Goal: Task Accomplishment & Management: Complete application form

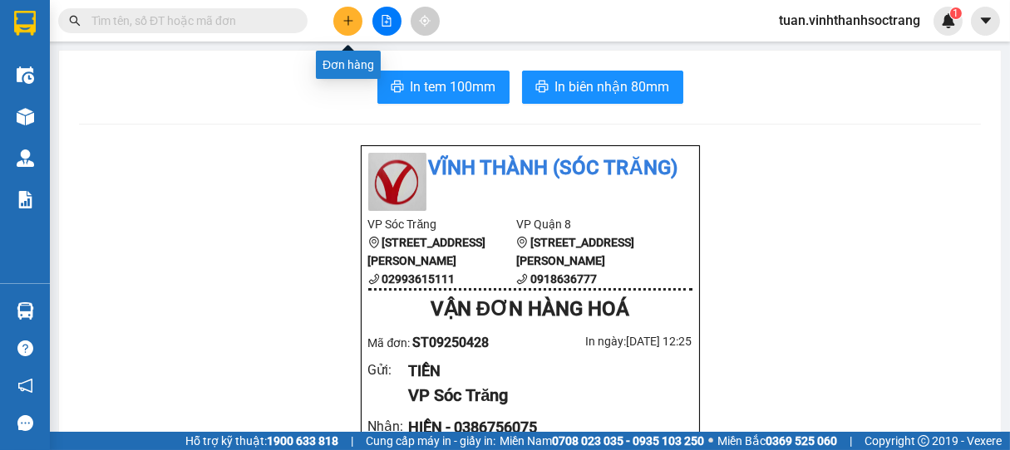
drag, startPoint x: 0, startPoint y: 0, endPoint x: 354, endPoint y: 24, distance: 354.9
click at [354, 24] on button at bounding box center [347, 21] width 29 height 29
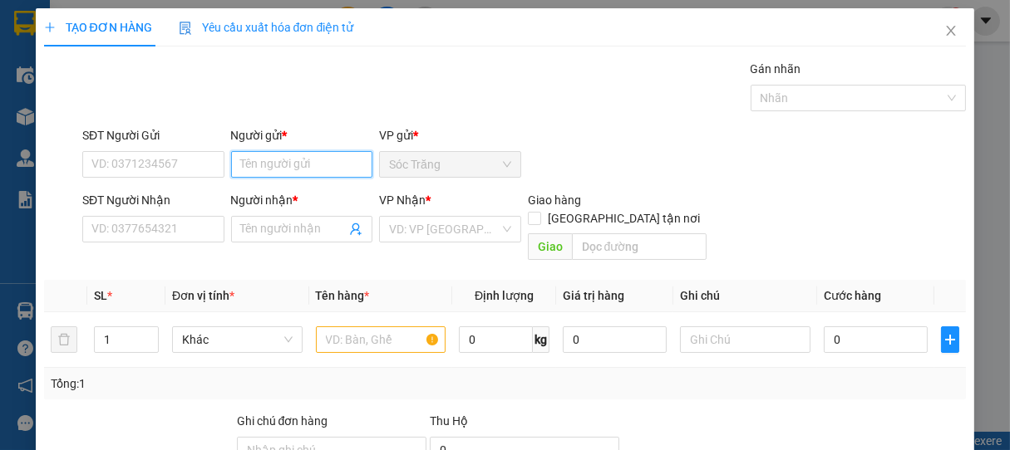
click at [309, 164] on input "Người gửi *" at bounding box center [302, 164] width 142 height 27
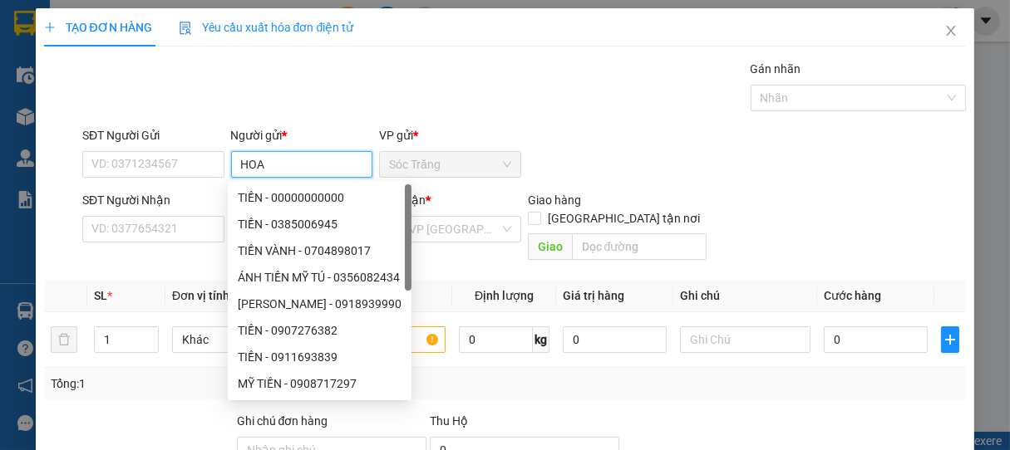
type input "HOA"
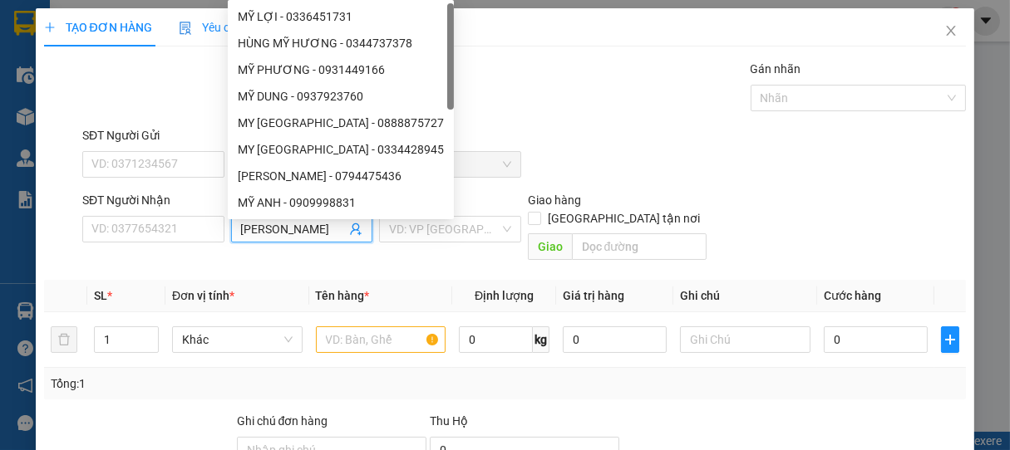
type input "[PERSON_NAME]"
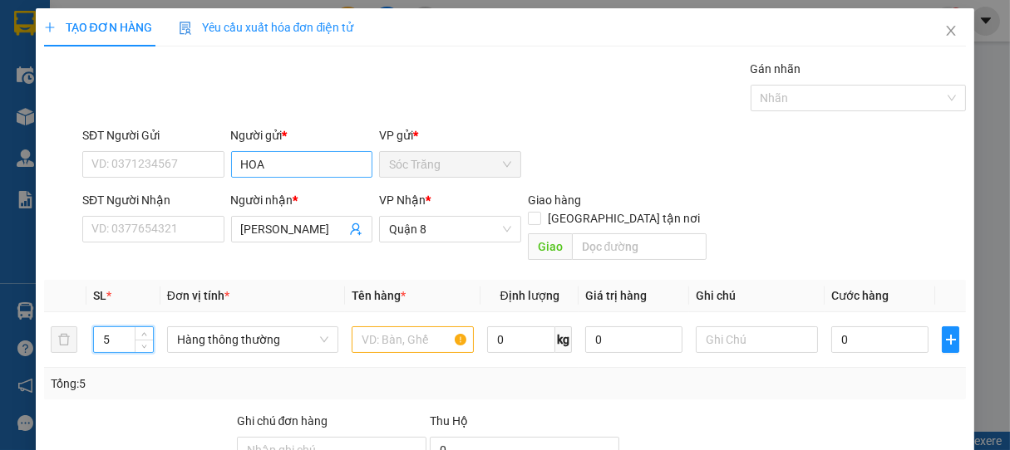
type input "5"
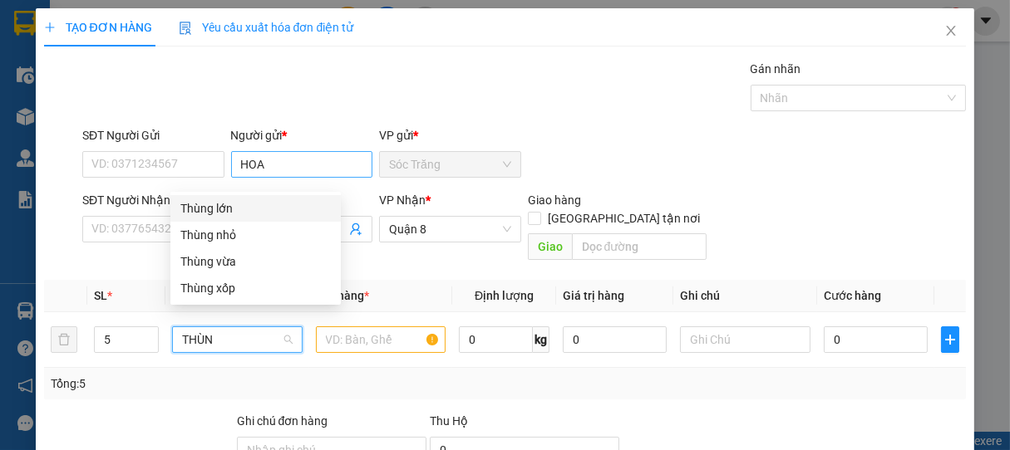
type input "THÙNG"
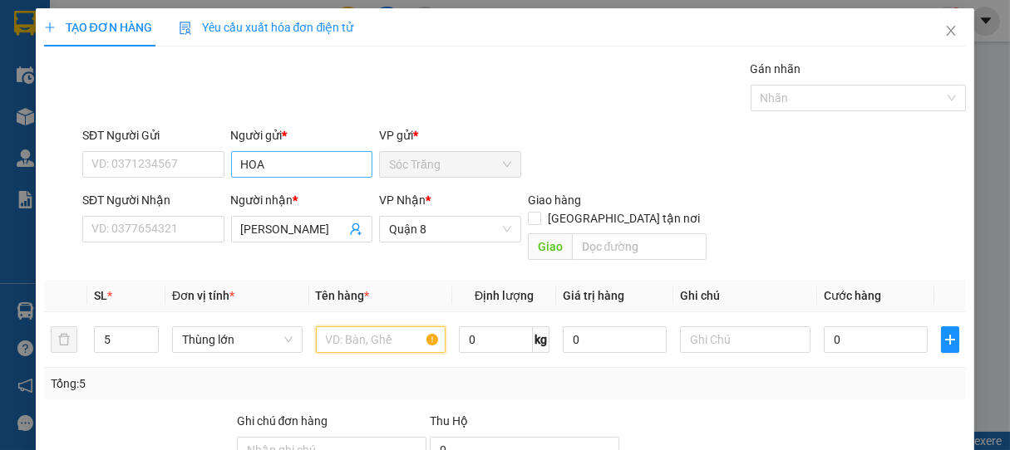
type input "T"
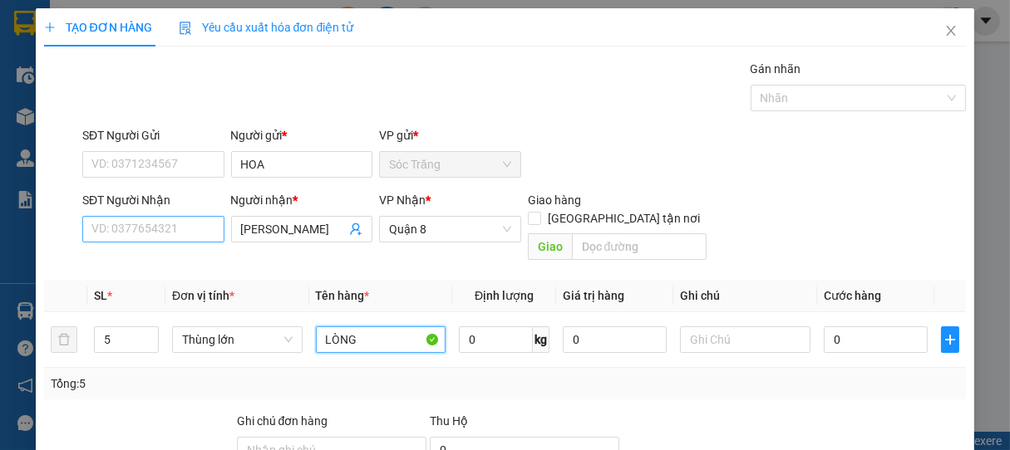
type input "LÒNG"
click at [105, 224] on input "SĐT Người Nhận" at bounding box center [153, 229] width 142 height 27
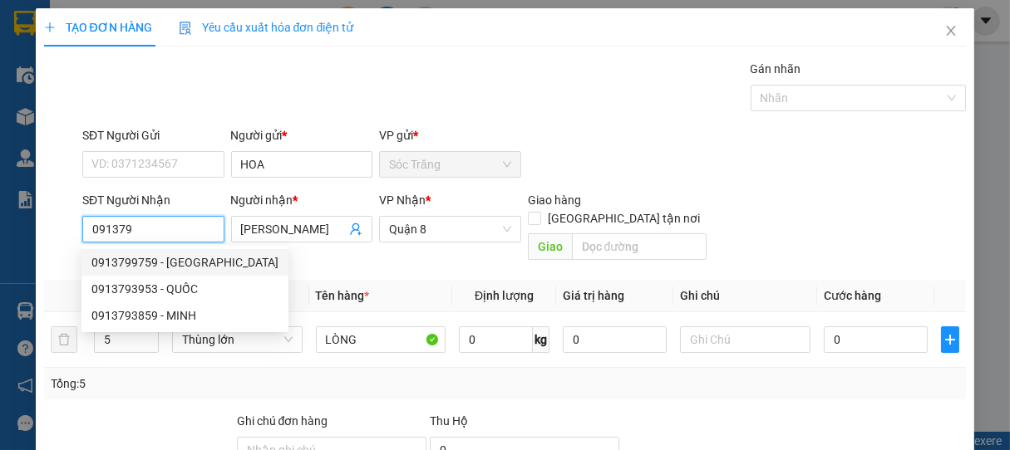
click at [176, 260] on div "0913799759 - [GEOGRAPHIC_DATA]" at bounding box center [184, 263] width 187 height 18
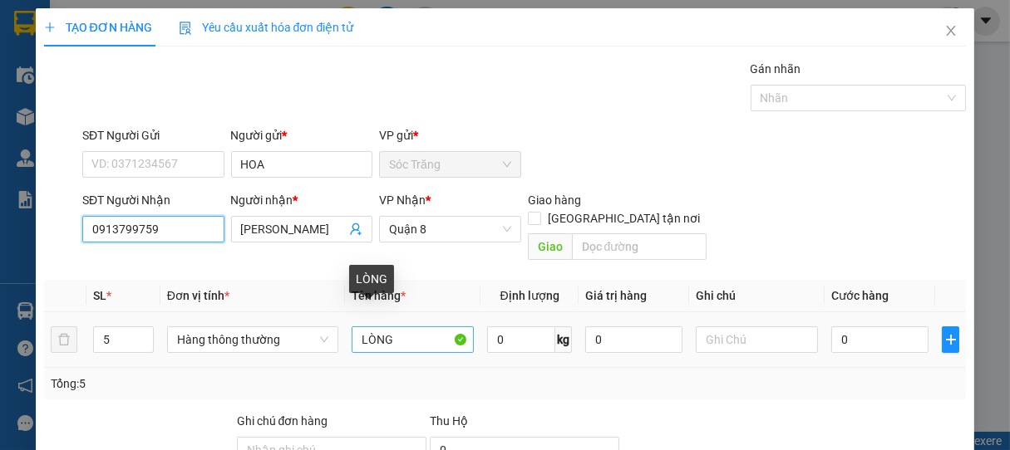
type input "0913799759"
click at [406, 327] on input "LÒNG" at bounding box center [413, 340] width 122 height 27
type input "LÒNG ĐỎ"
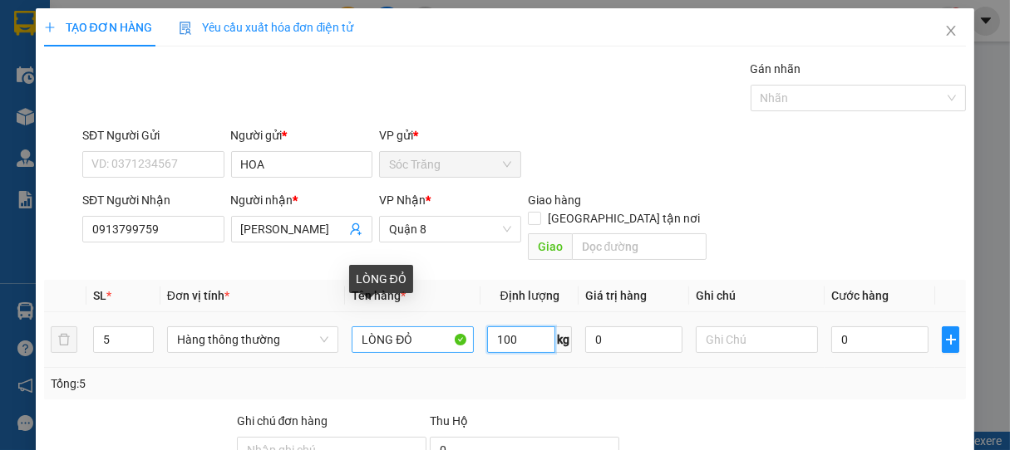
type input "100"
type input "5 THÙNG"
type input "1"
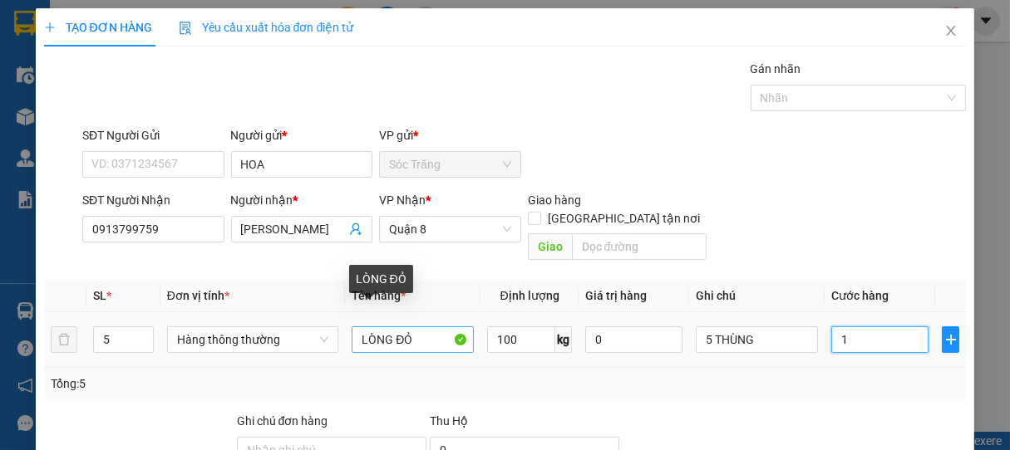
type input "15"
type input "150"
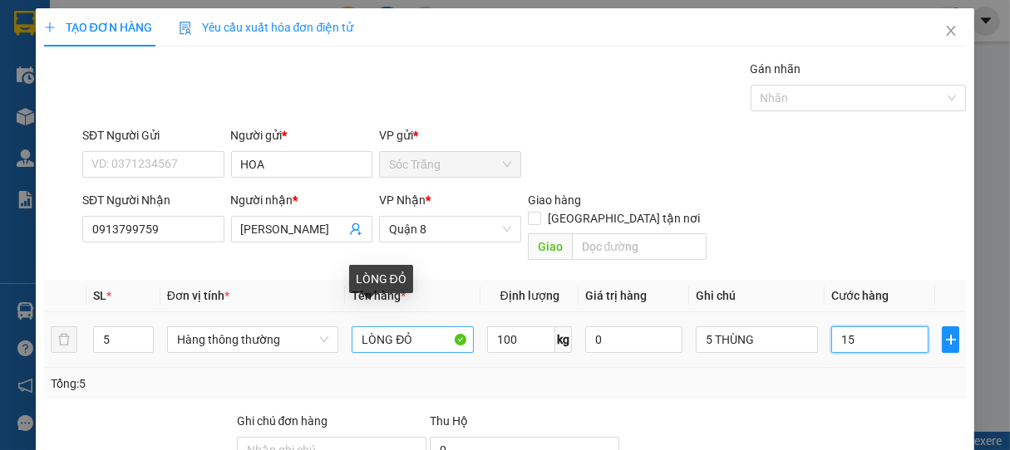
type input "150"
type input "1.500"
type input "15.000"
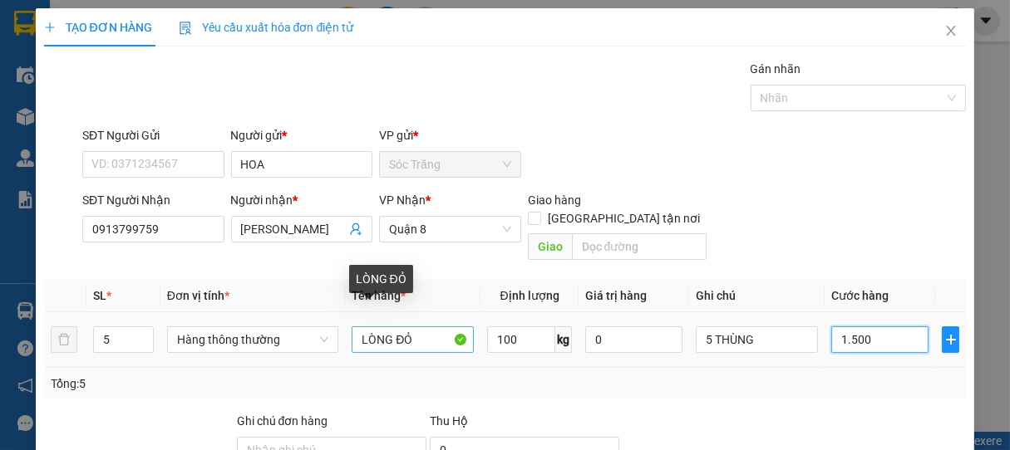
type input "15.000"
type input "150.000"
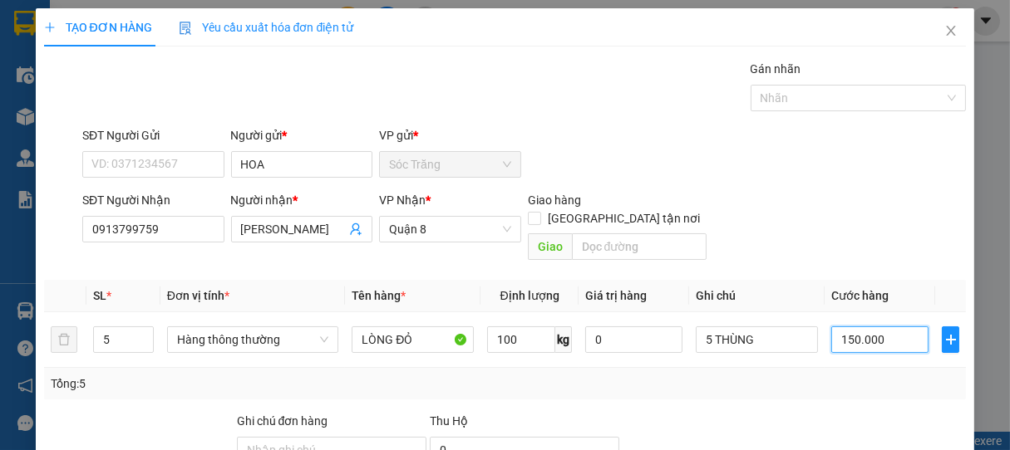
type input "150.000"
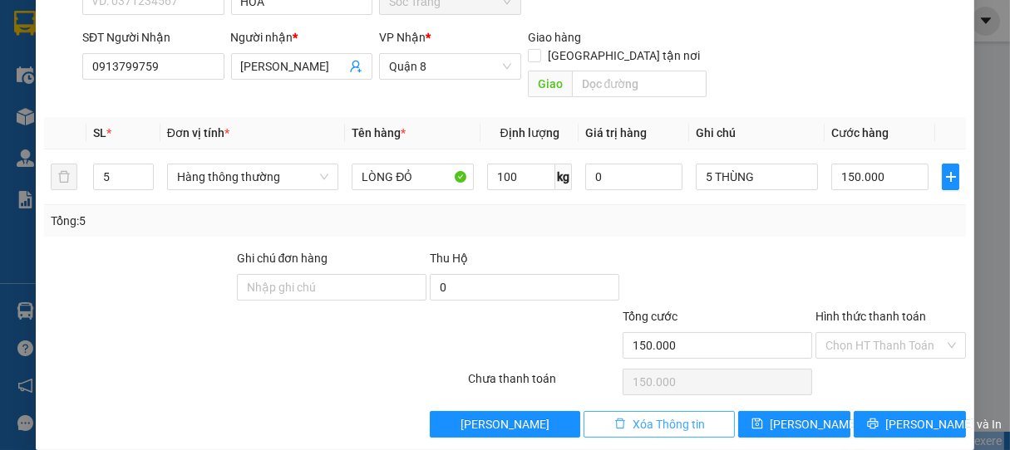
drag, startPoint x: 592, startPoint y: 22, endPoint x: 695, endPoint y: 412, distance: 404.0
click at [703, 450] on html "Kết quả tìm kiếm ( 0 ) Bộ lọc No Data tuan.vinhthanhsoctrang 1 Điều hành xe Kho…" at bounding box center [505, 225] width 1010 height 450
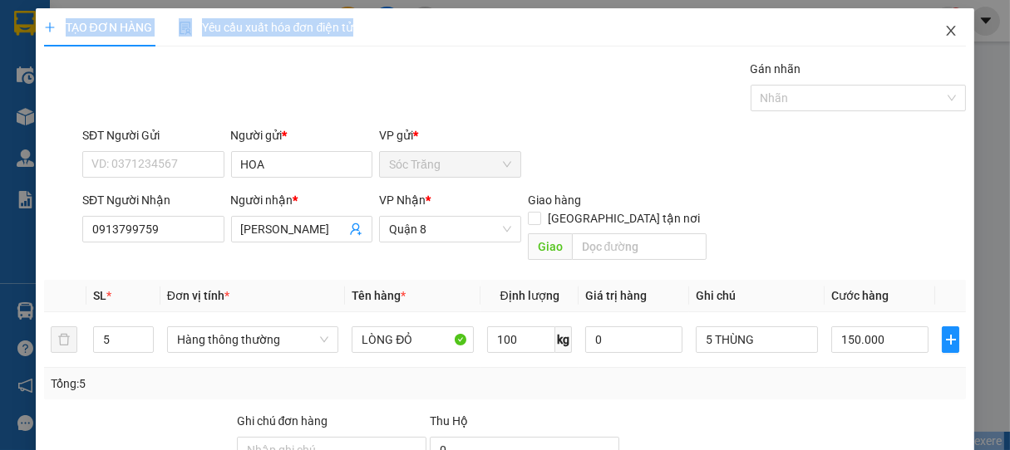
click at [944, 30] on icon "close" at bounding box center [950, 30] width 13 height 13
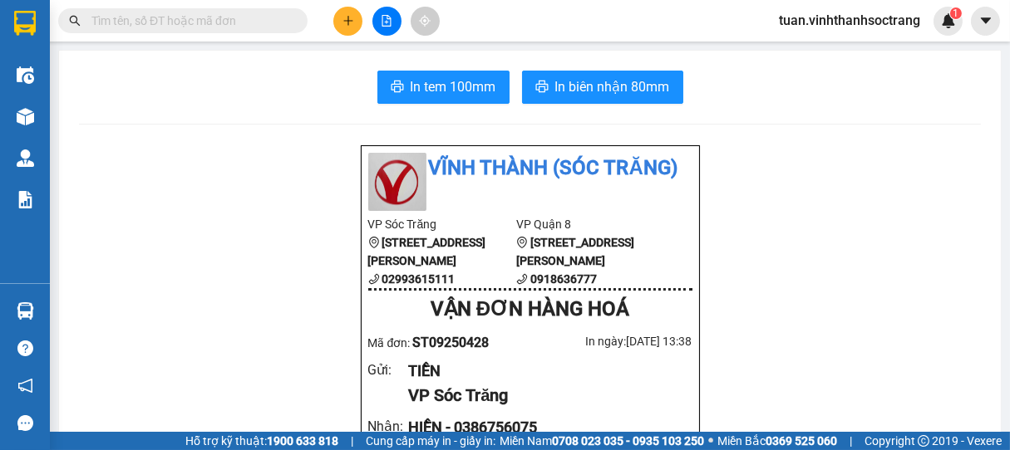
click at [231, 15] on input "text" at bounding box center [189, 21] width 196 height 18
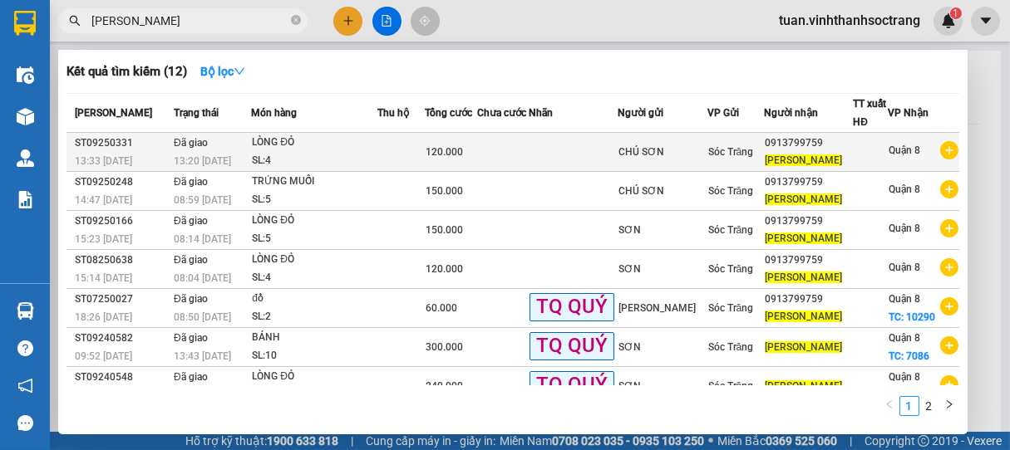
type input "[PERSON_NAME]"
click at [833, 150] on td "0913799759 [GEOGRAPHIC_DATA]" at bounding box center [809, 152] width 90 height 39
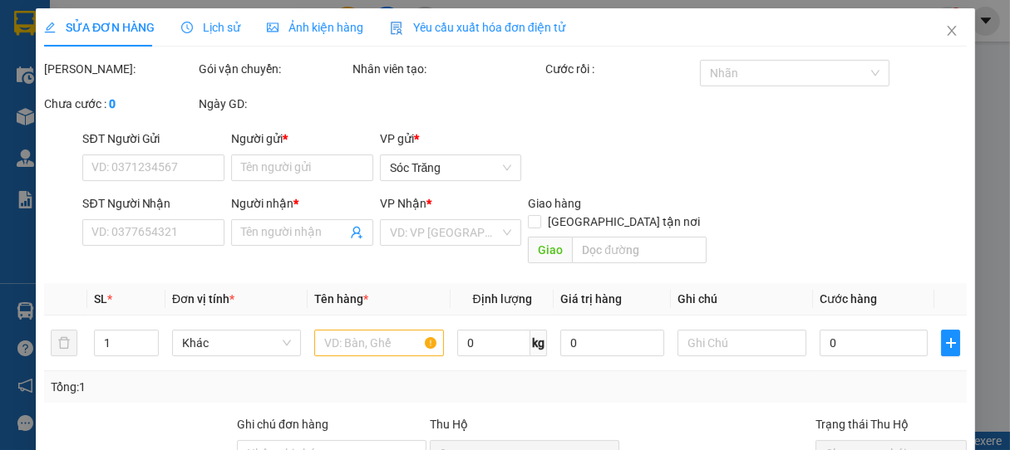
type input "CHÚ SƠN"
type input "0913799759"
type input "[PERSON_NAME]"
type input "120.000"
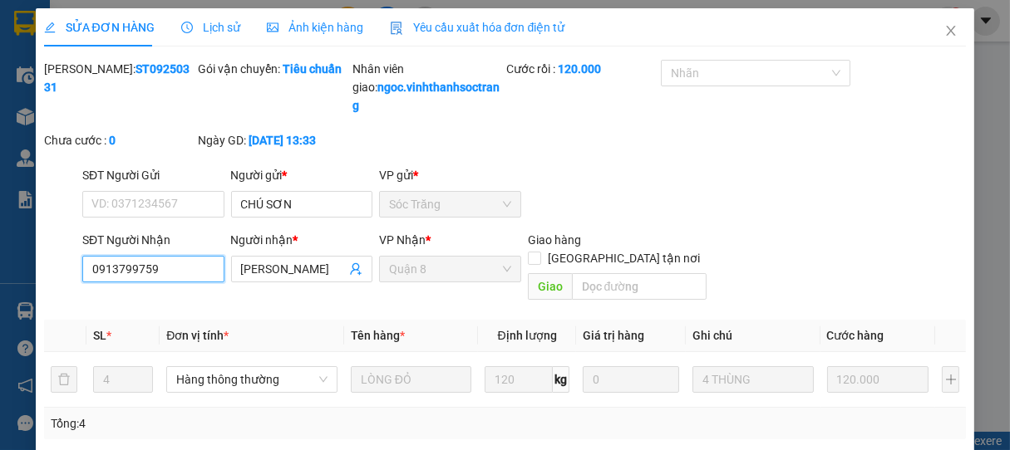
drag, startPoint x: 165, startPoint y: 288, endPoint x: 49, endPoint y: 292, distance: 115.6
click at [49, 292] on div "SĐT Người Nhận 0913799759 Người nhận * MỸ HƯNG VP Nhận * Quận 8 Giao hàng [GEO…" at bounding box center [505, 269] width 926 height 76
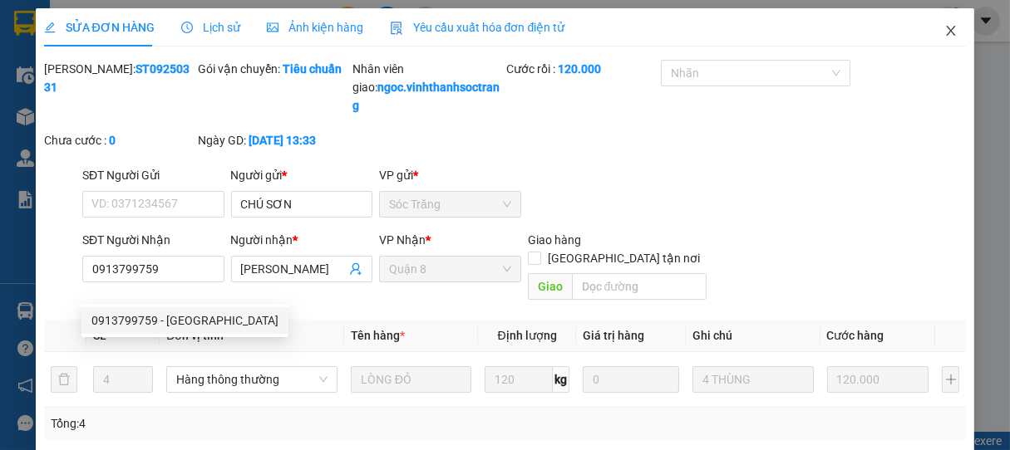
click at [947, 32] on icon "close" at bounding box center [951, 31] width 9 height 10
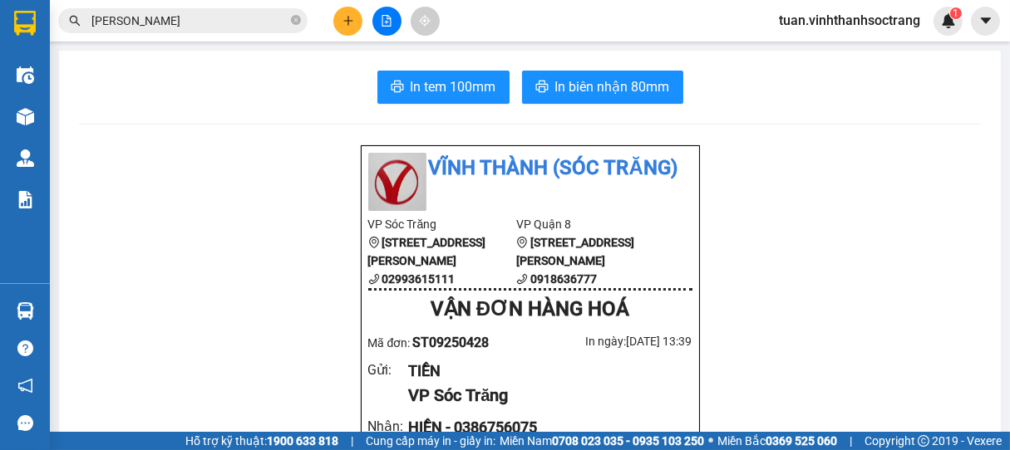
click at [207, 19] on input "[PERSON_NAME]" at bounding box center [189, 21] width 196 height 18
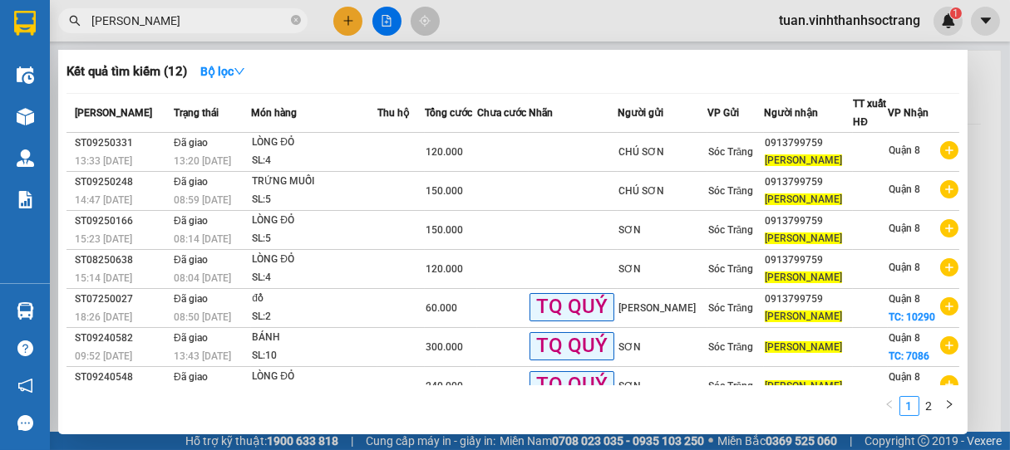
click at [343, 20] on div at bounding box center [505, 225] width 1010 height 450
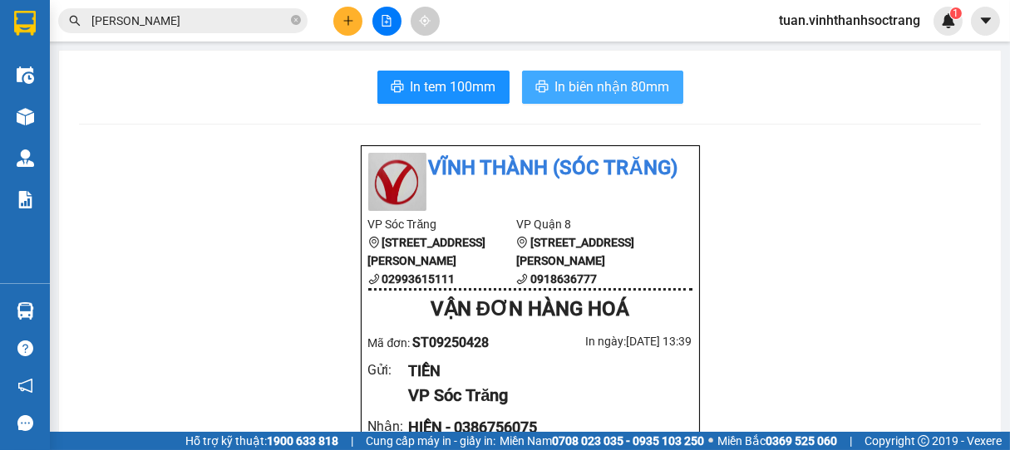
click at [592, 86] on span "In biên nhận 80mm" at bounding box center [612, 86] width 115 height 21
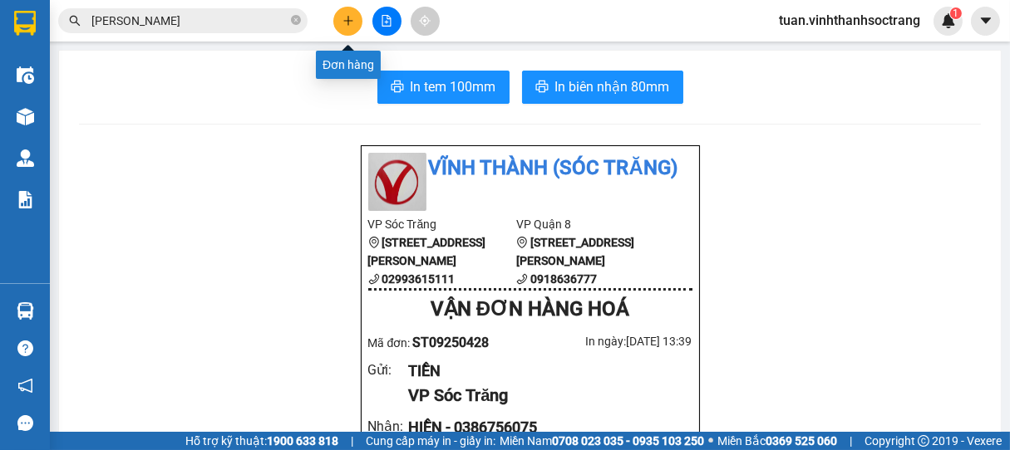
click at [352, 15] on icon "plus" at bounding box center [348, 21] width 12 height 12
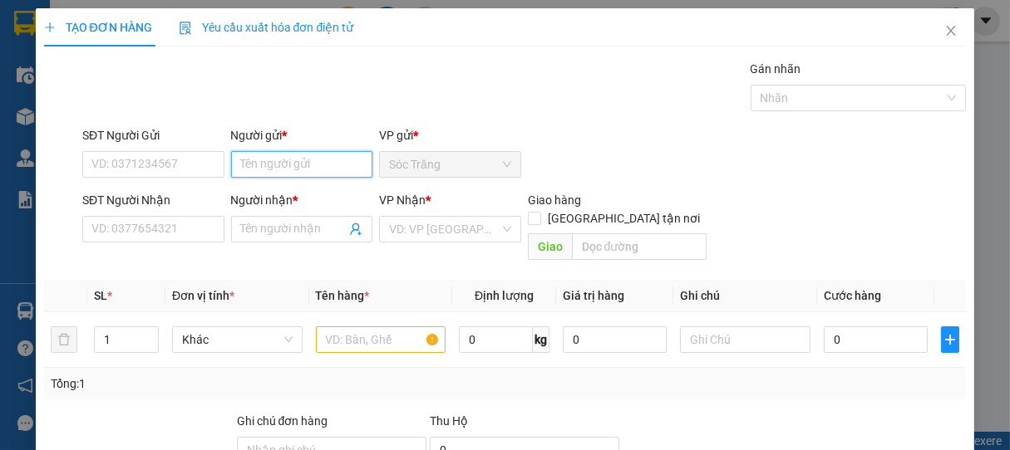
click at [294, 165] on input "Người gửi *" at bounding box center [302, 164] width 142 height 27
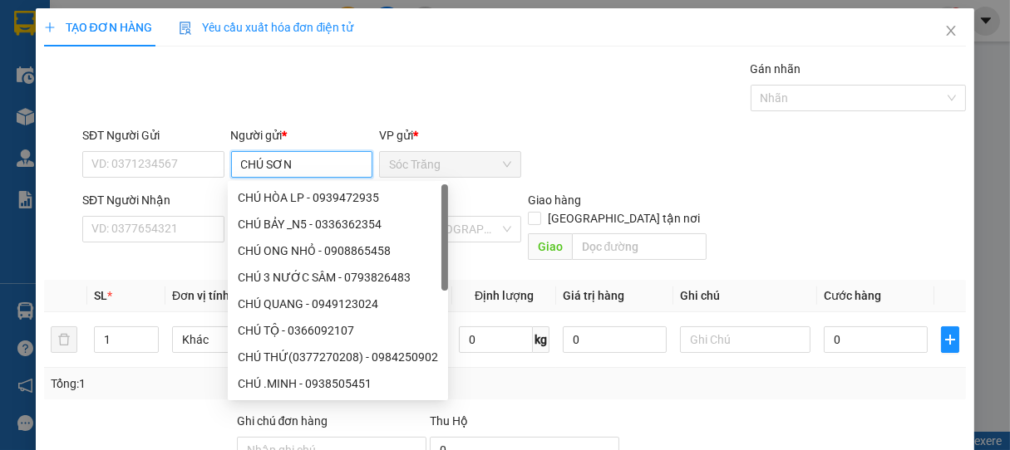
type input "CHÚ SƠN"
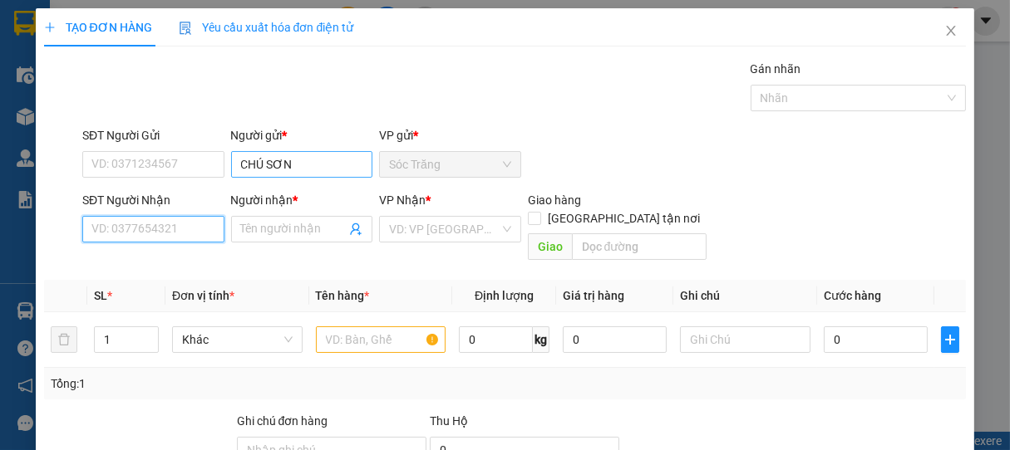
paste input "0913799759"
type input "0913799759"
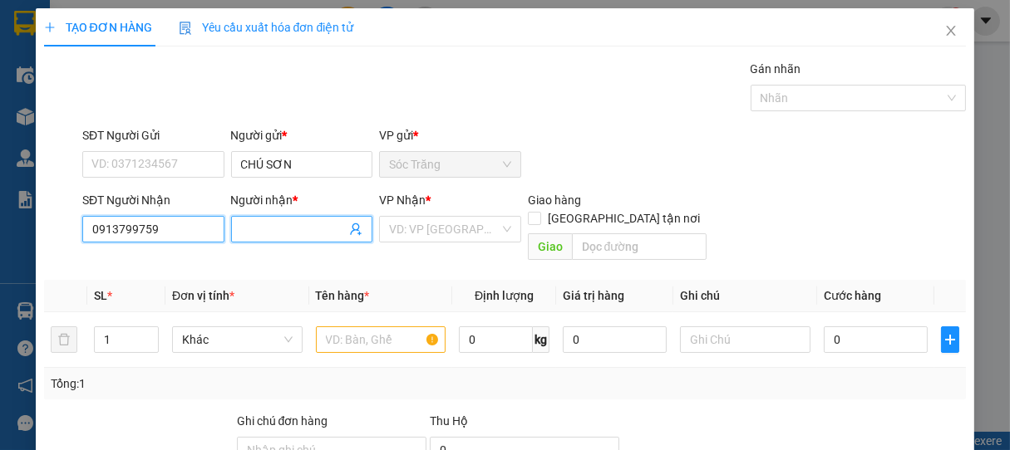
click at [182, 232] on input "0913799759" at bounding box center [153, 229] width 142 height 27
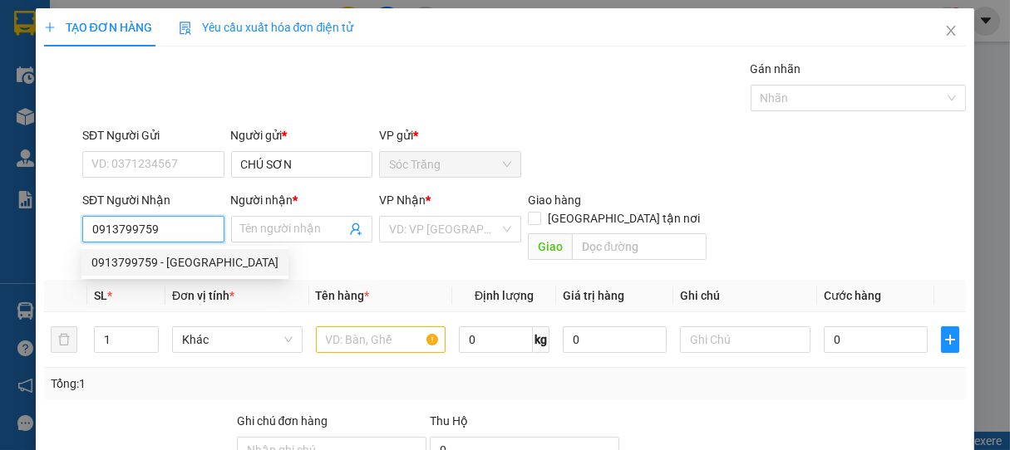
click at [190, 261] on div "0913799759 - [GEOGRAPHIC_DATA]" at bounding box center [184, 263] width 187 height 18
type input "[PERSON_NAME]"
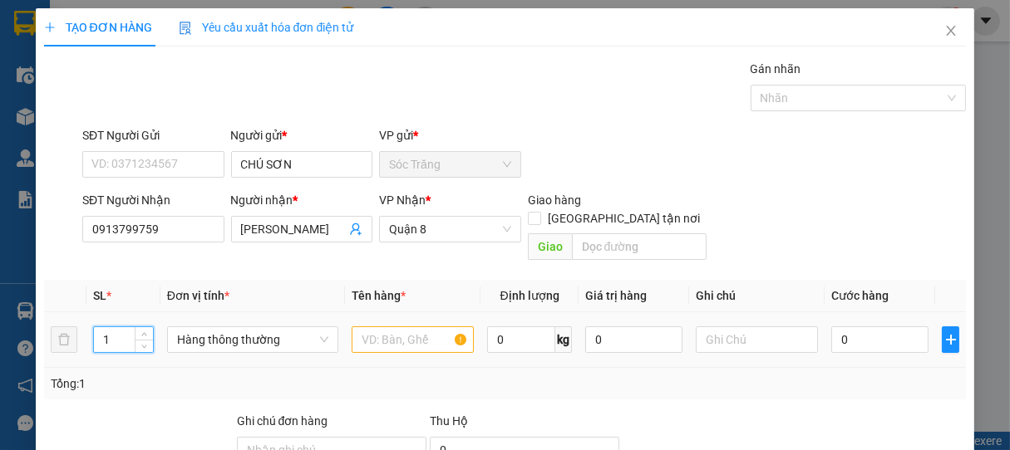
drag, startPoint x: 111, startPoint y: 321, endPoint x: 96, endPoint y: 324, distance: 16.1
click at [96, 327] on input "1" at bounding box center [123, 339] width 59 height 25
type input "5"
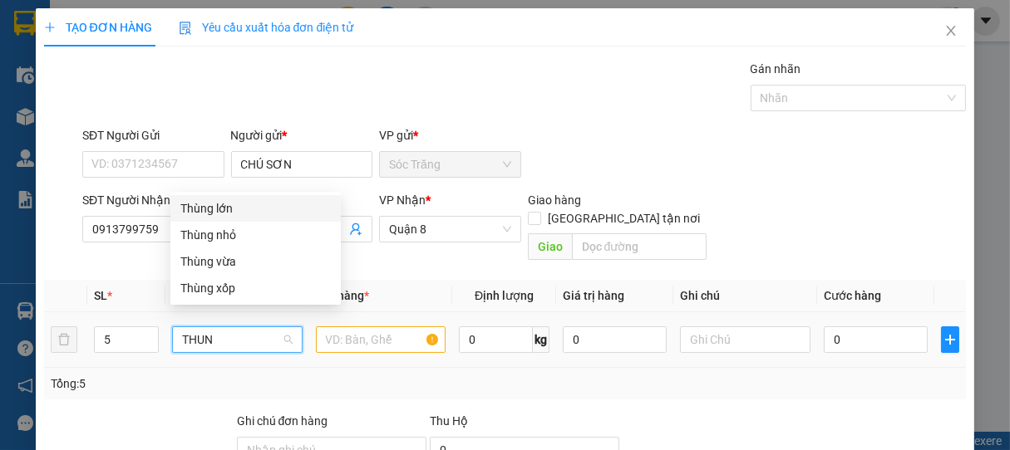
type input "THUNG"
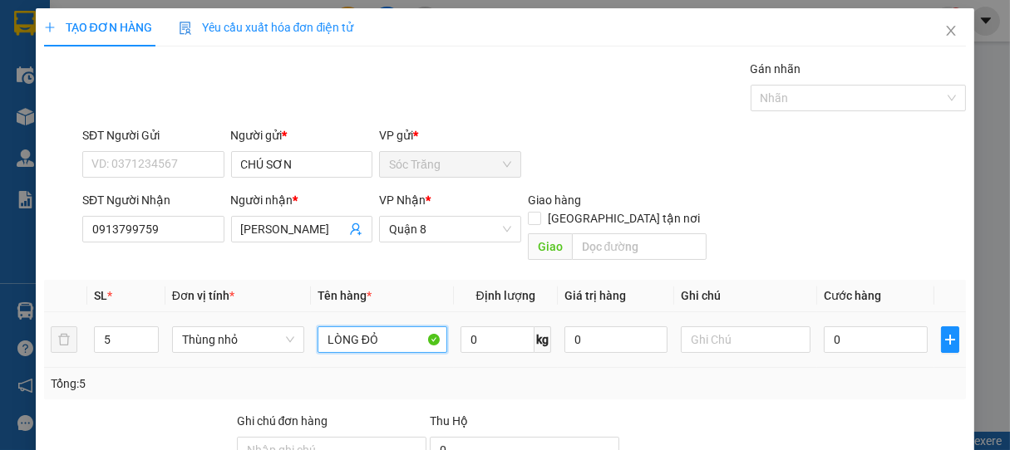
type input "LÒNG ĐỎ"
type input "100"
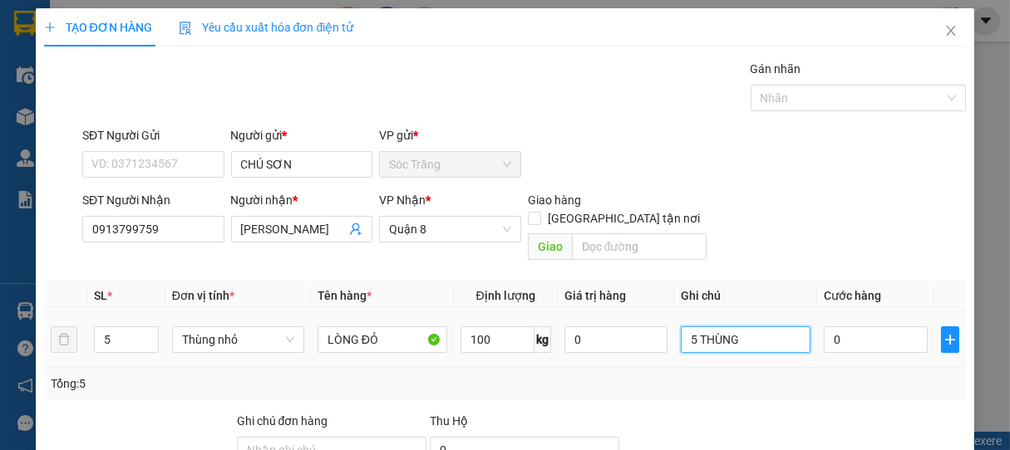
type input "5 THÙNG"
type input "1"
type input "15"
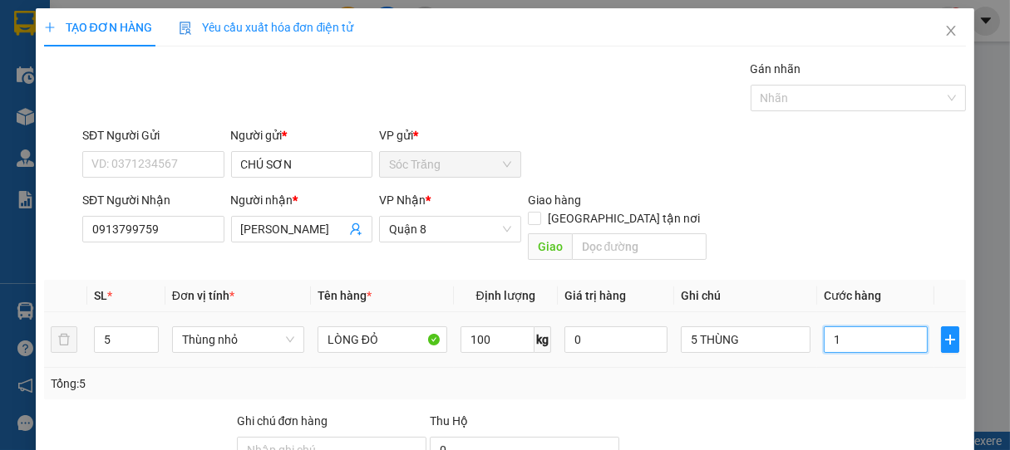
type input "15"
type input "150"
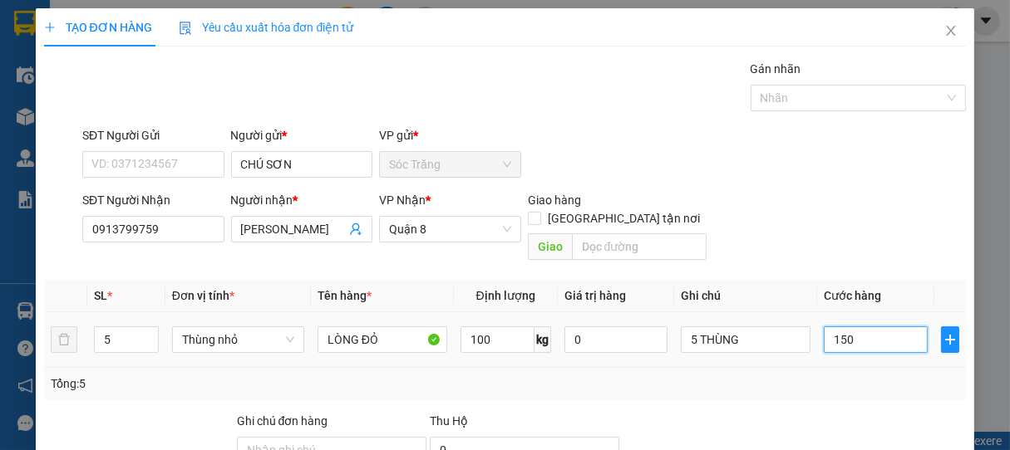
type input "1.500"
type input "15.000"
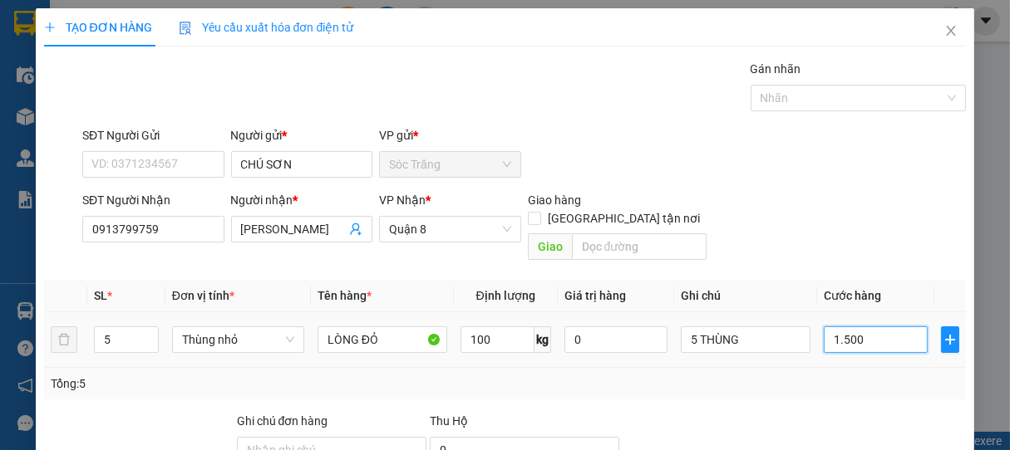
type input "15.000"
type input "150.000"
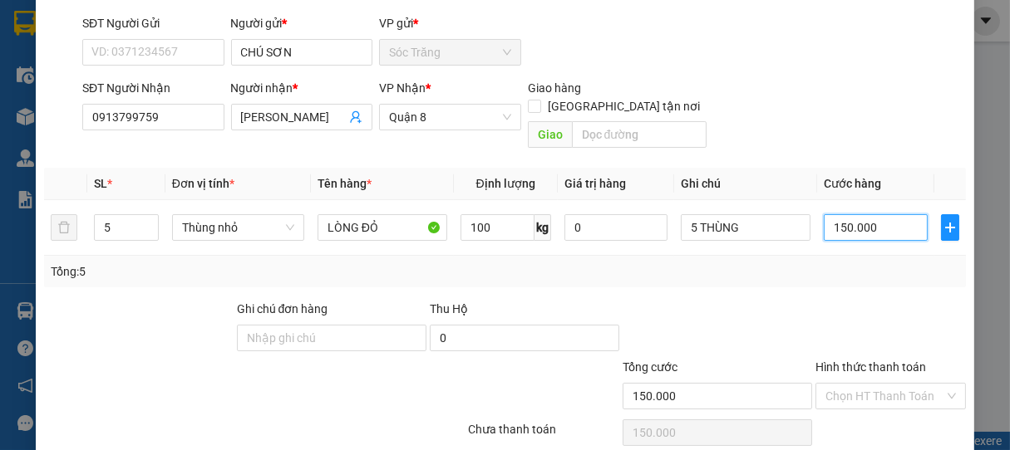
scroll to position [163, 0]
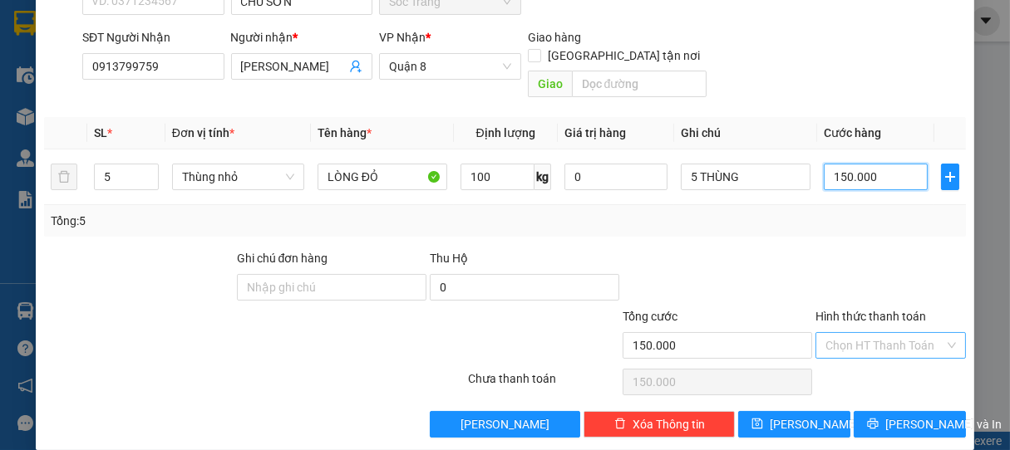
type input "150.000"
drag, startPoint x: 857, startPoint y: 334, endPoint x: 867, endPoint y: 312, distance: 24.6
click at [857, 334] on input "Hình thức thanh toán" at bounding box center [885, 345] width 120 height 25
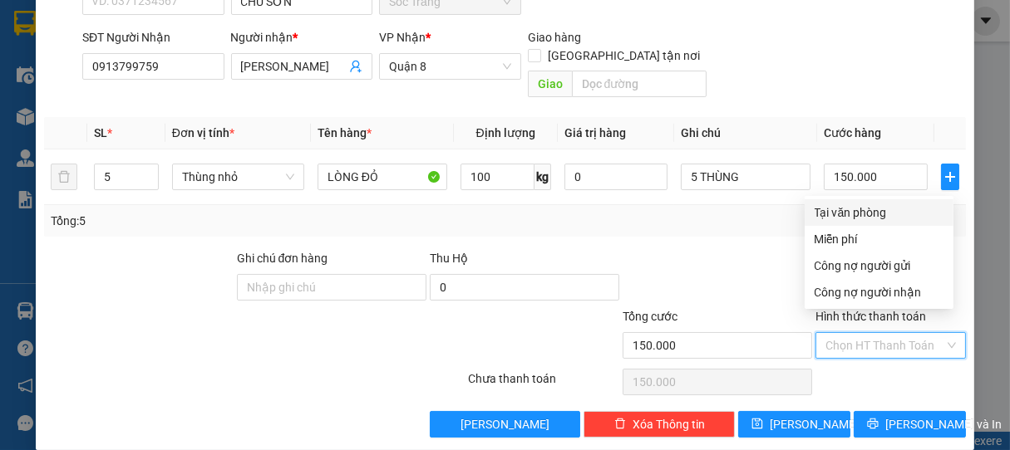
click at [891, 213] on div "Tại văn phòng" at bounding box center [879, 213] width 129 height 18
type input "0"
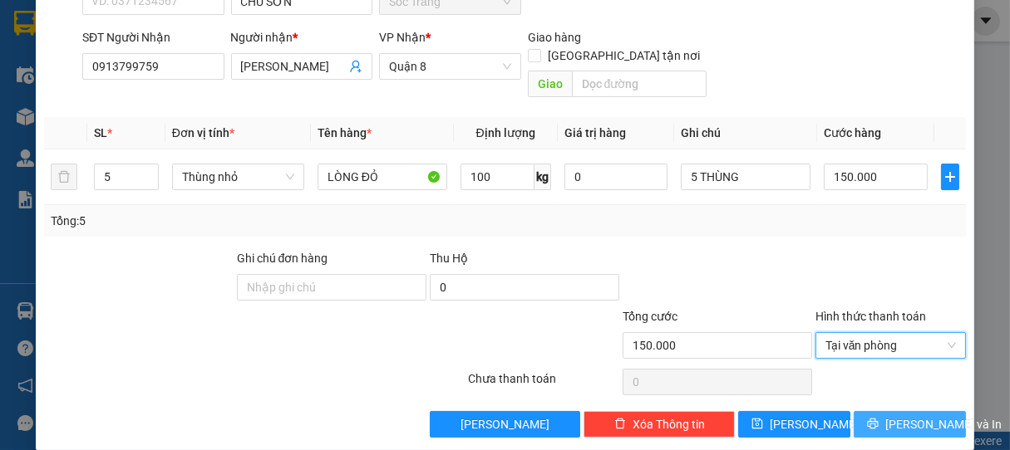
click at [912, 416] on span "[PERSON_NAME] và In" at bounding box center [943, 425] width 116 height 18
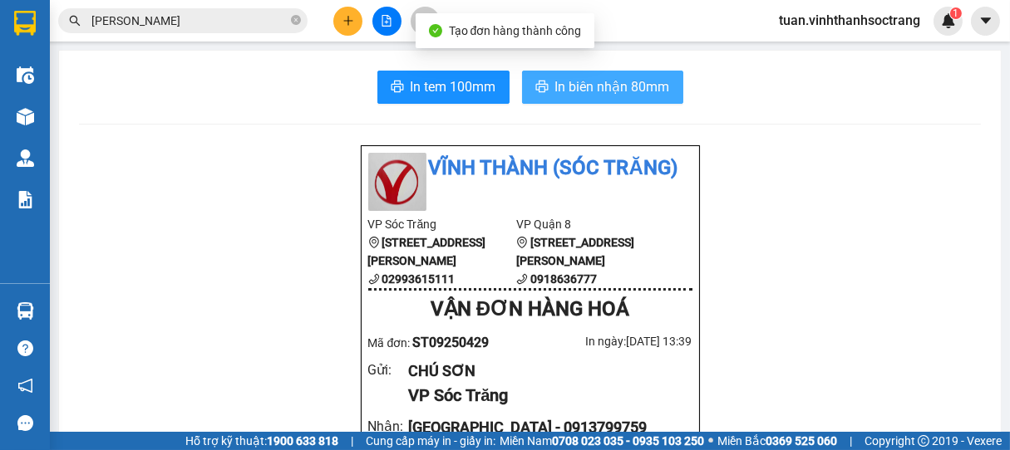
click at [604, 93] on span "In biên nhận 80mm" at bounding box center [612, 86] width 115 height 21
click at [559, 83] on span "In biên nhận 80mm" at bounding box center [612, 86] width 115 height 21
